Goal: Information Seeking & Learning: Learn about a topic

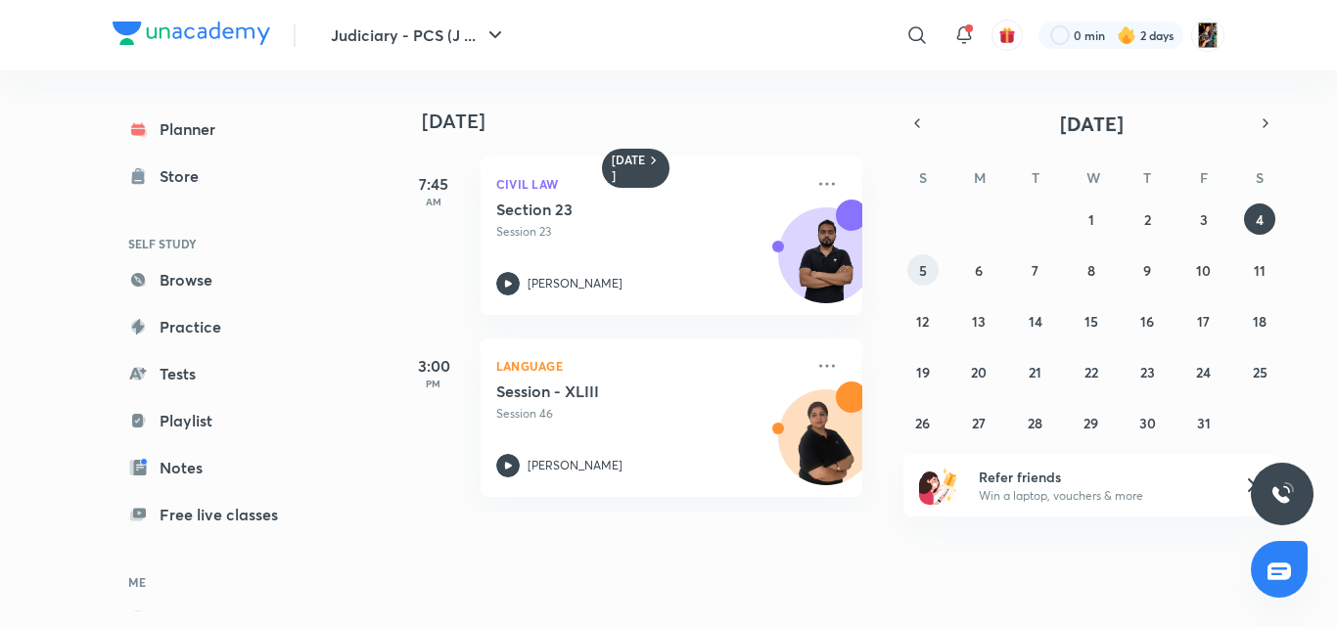
click at [934, 264] on button "5" at bounding box center [922, 269] width 31 height 31
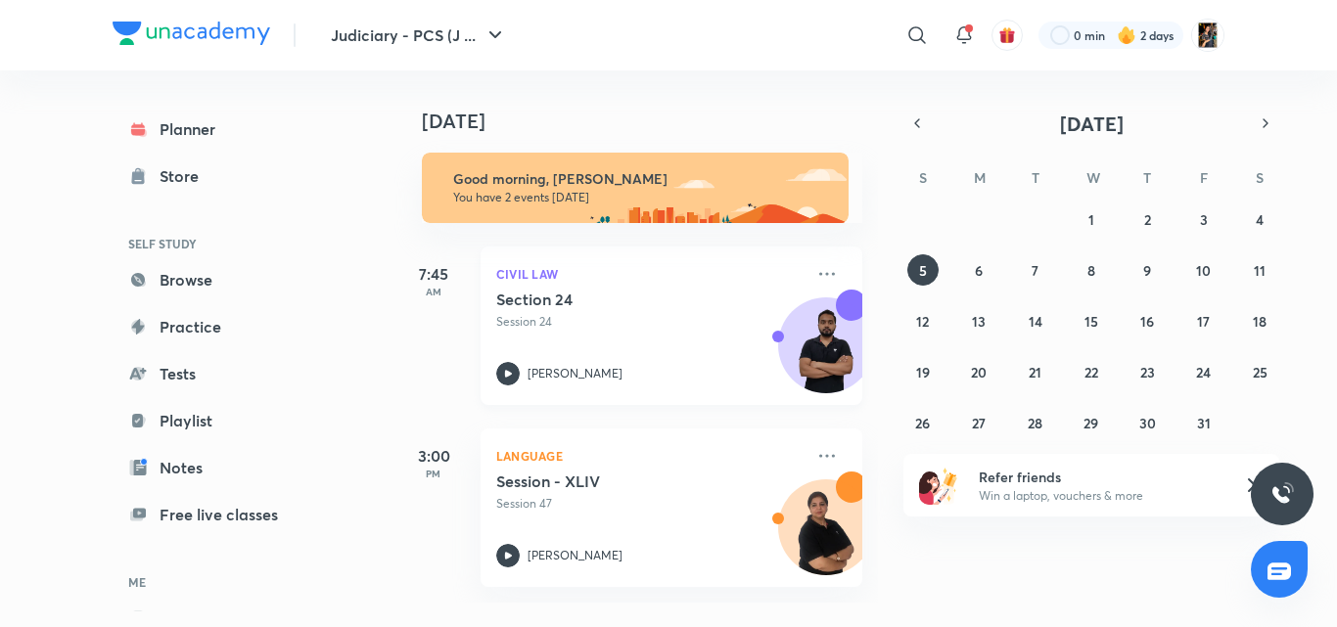
click at [640, 312] on div "Section 24 Session 24" at bounding box center [649, 310] width 307 height 41
